Goal: Understand process/instructions: Learn how to perform a task or action

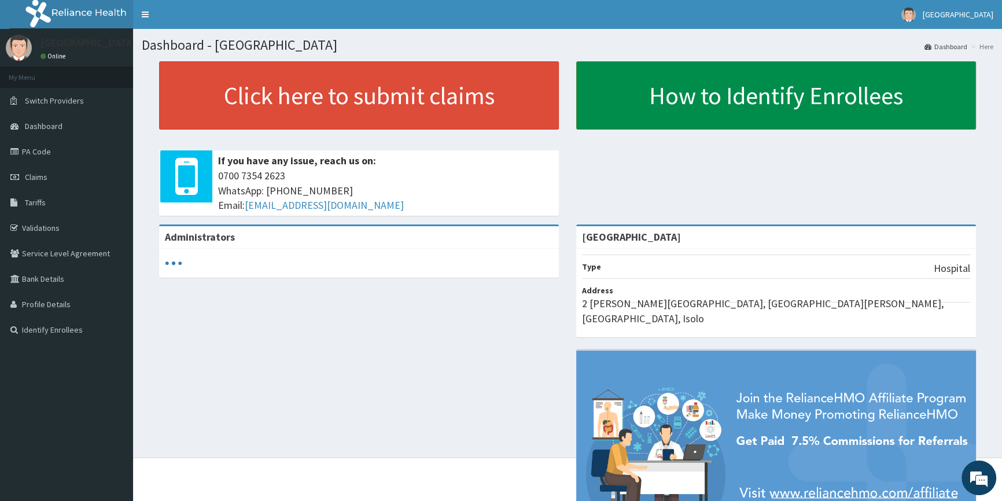
click at [714, 95] on link "How to Identify Enrollees" at bounding box center [776, 95] width 400 height 68
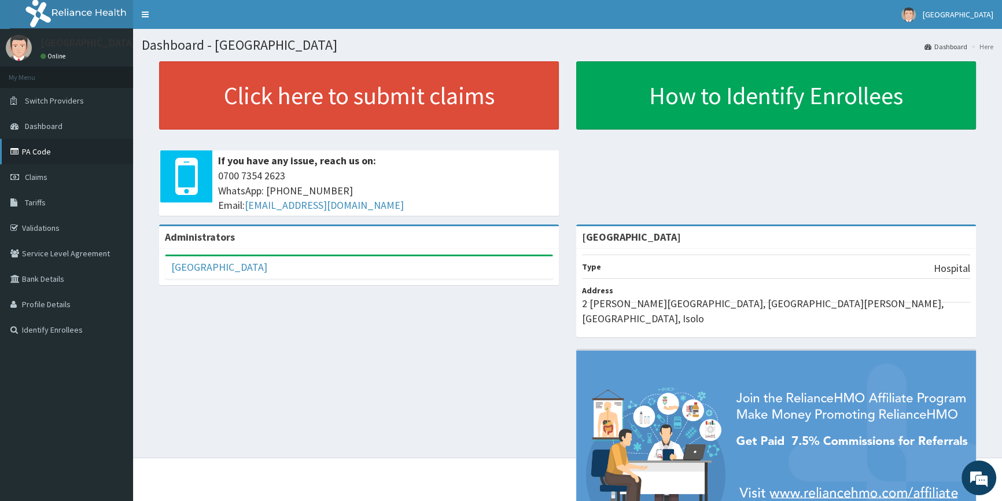
click at [40, 152] on link "PA Code" at bounding box center [66, 151] width 133 height 25
